Goal: Transaction & Acquisition: Purchase product/service

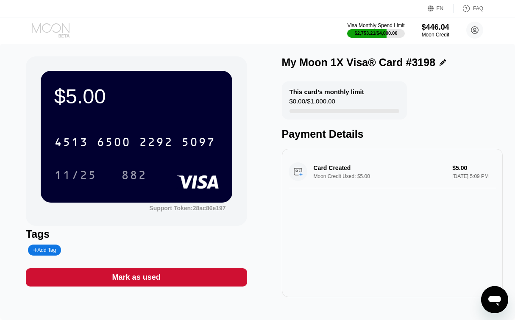
click at [52, 28] on icon at bounding box center [51, 30] width 39 height 15
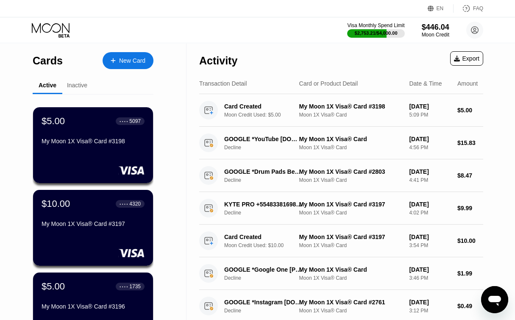
click at [135, 60] on div "New Card" at bounding box center [132, 60] width 26 height 7
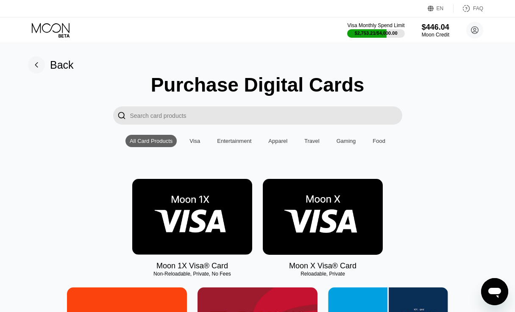
click at [199, 214] on img at bounding box center [192, 217] width 120 height 76
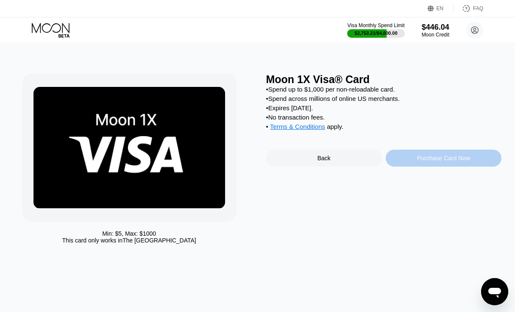
click at [416, 160] on div "Purchase Card Now" at bounding box center [443, 158] width 116 height 17
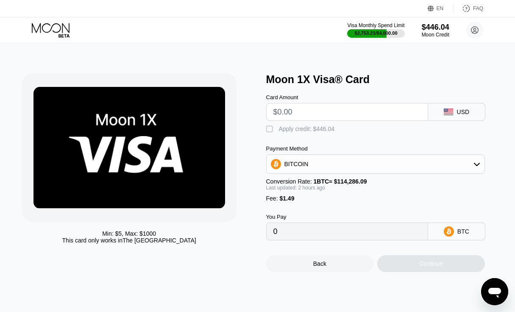
click at [297, 117] on input "text" at bounding box center [346, 111] width 147 height 17
type input "$5"
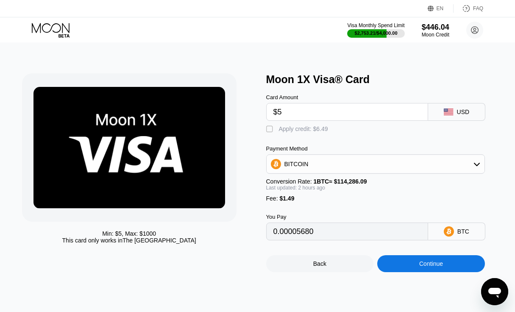
type input "0.00005680"
type input "$5"
type input "0"
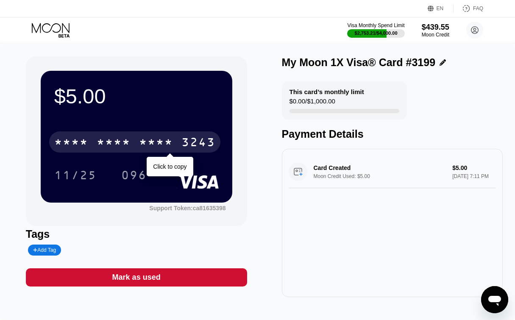
drag, startPoint x: 142, startPoint y: 144, endPoint x: 138, endPoint y: 165, distance: 21.7
click at [142, 144] on div "* * * *" at bounding box center [156, 143] width 34 height 14
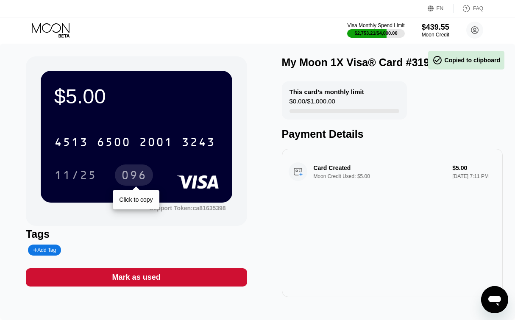
click at [134, 176] on div "096" at bounding box center [133, 176] width 25 height 14
